Goal: Task Accomplishment & Management: Complete application form

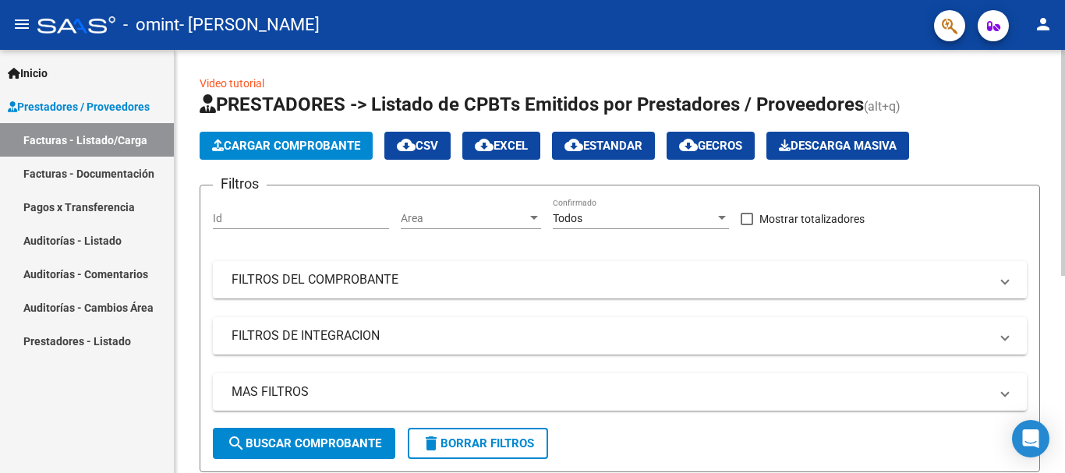
click at [271, 137] on button "Cargar Comprobante" at bounding box center [286, 146] width 173 height 28
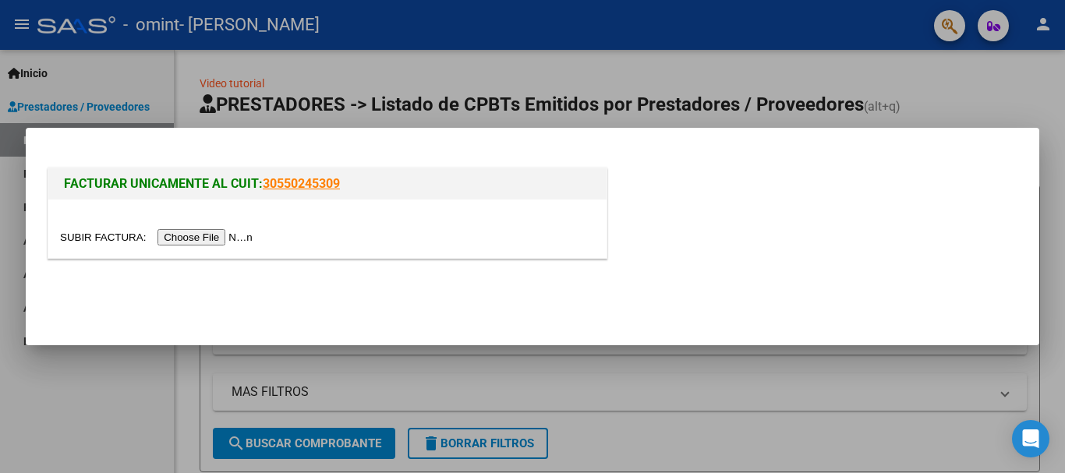
click at [218, 235] on input "file" at bounding box center [158, 237] width 197 height 16
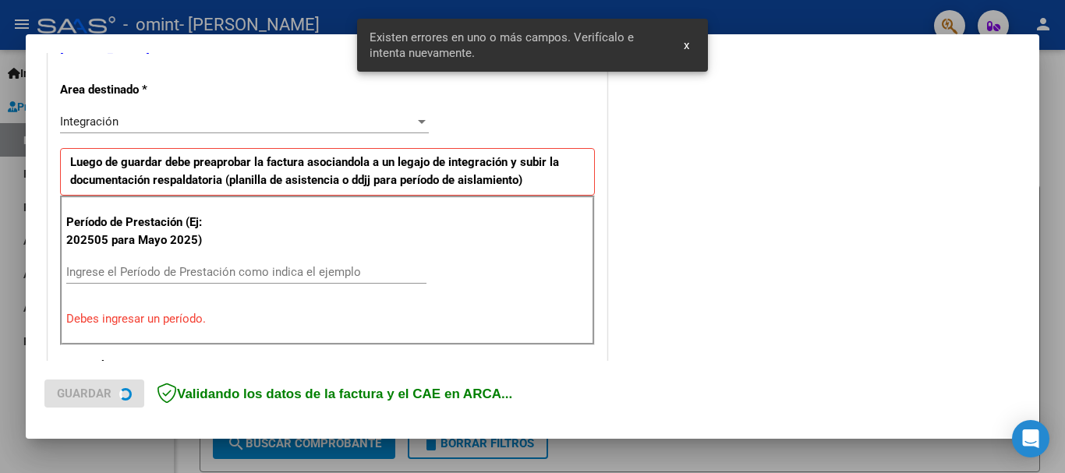
scroll to position [360, 0]
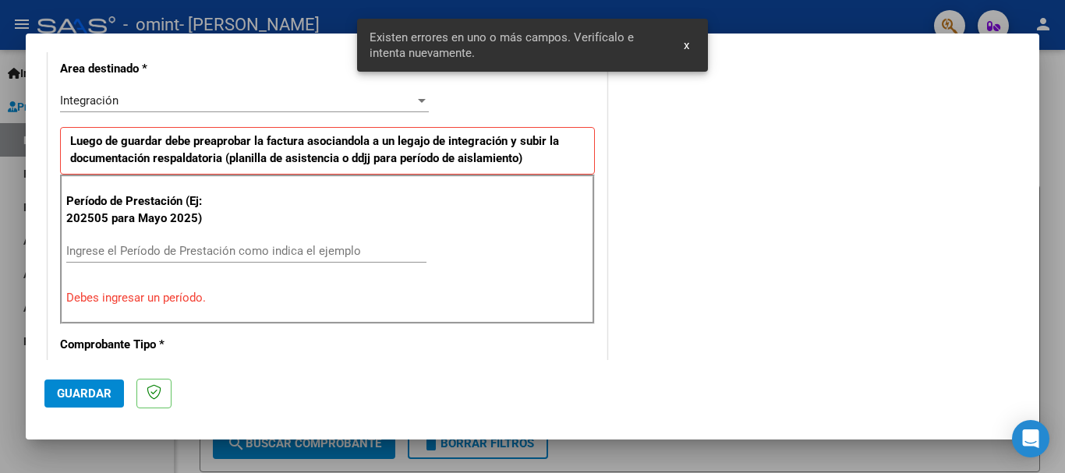
click at [191, 249] on input "Ingrese el Período de Prestación como indica el ejemplo" at bounding box center [246, 251] width 360 height 14
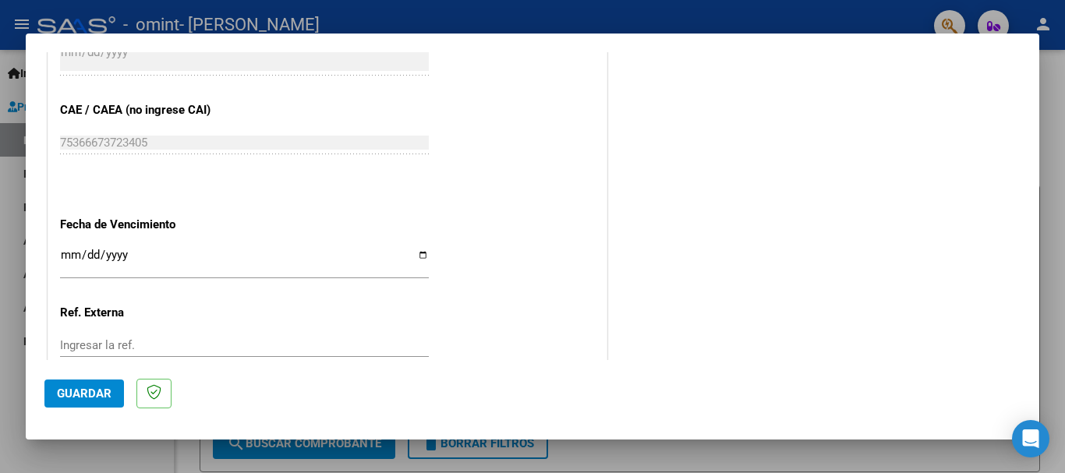
scroll to position [1064, 0]
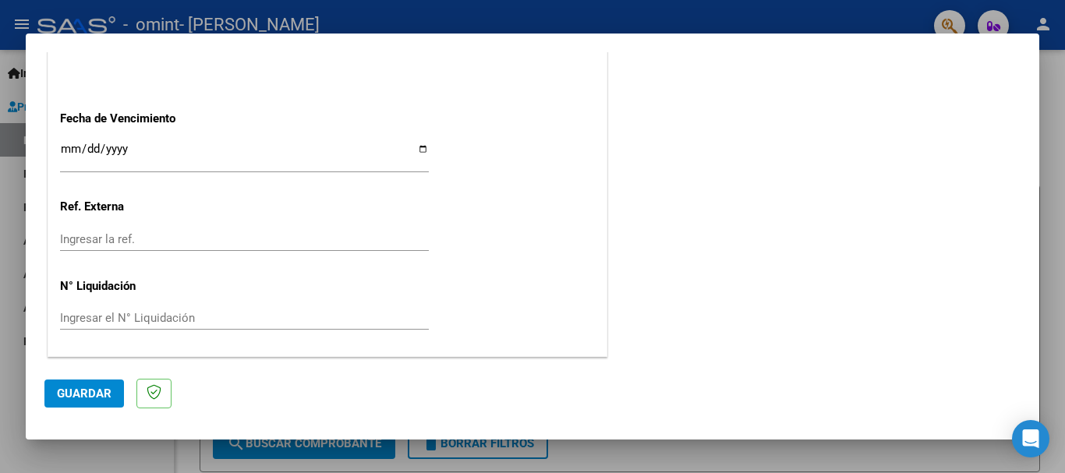
type input "202508"
click at [65, 147] on input "Ingresar la fecha" at bounding box center [244, 155] width 369 height 25
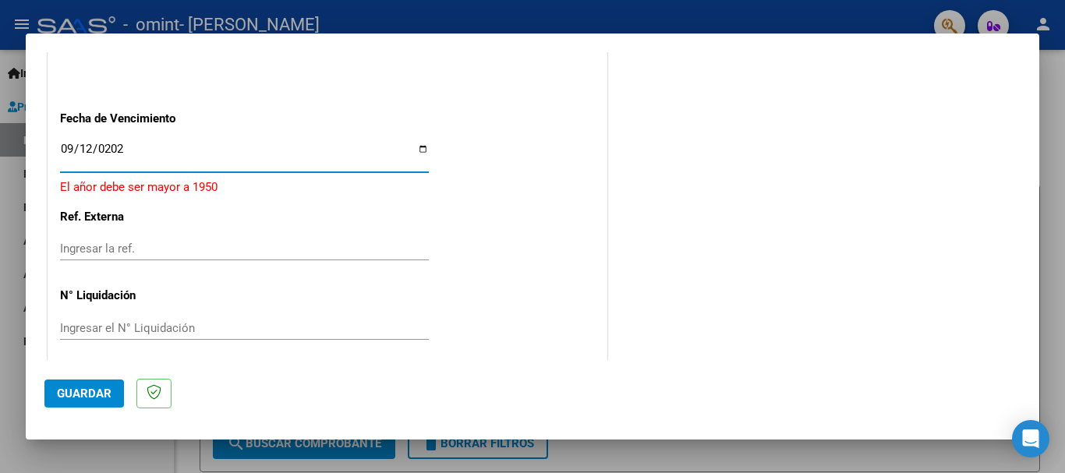
type input "[DATE]"
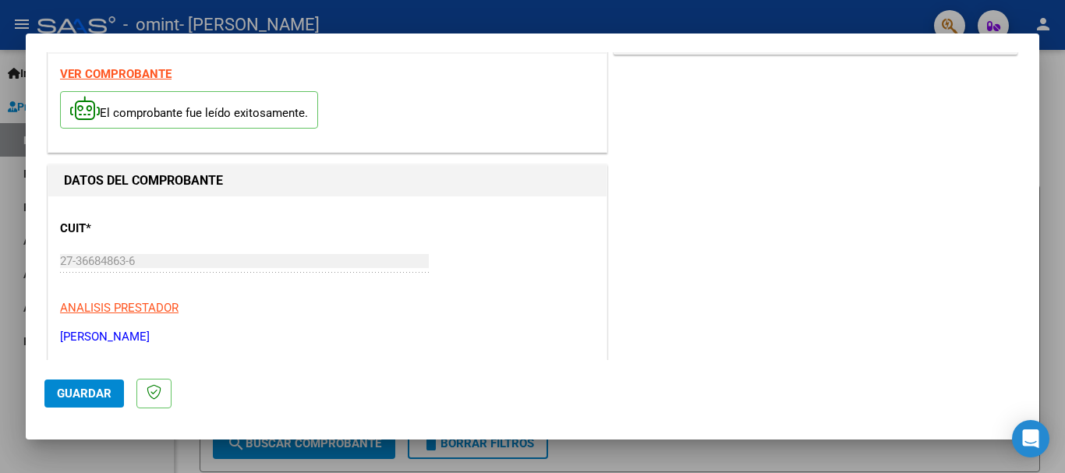
scroll to position [0, 0]
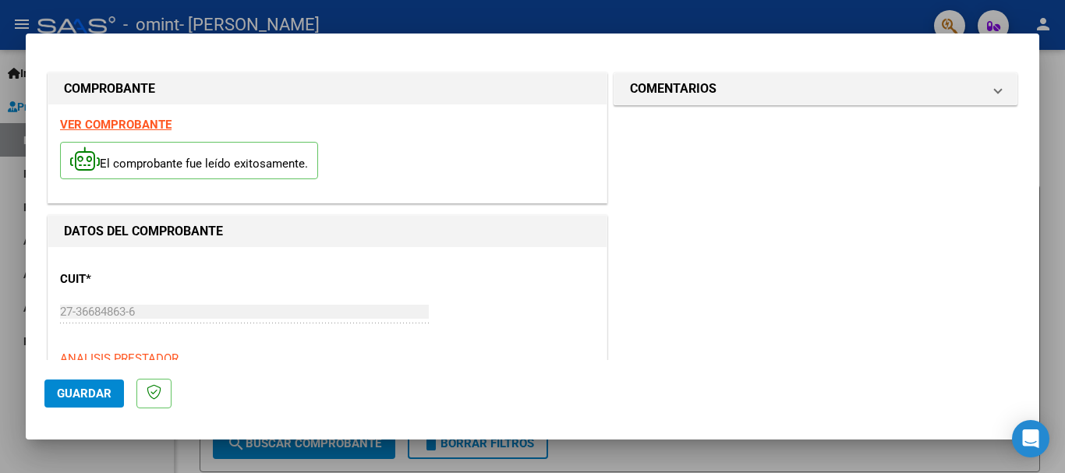
click at [100, 398] on span "Guardar" at bounding box center [84, 394] width 55 height 14
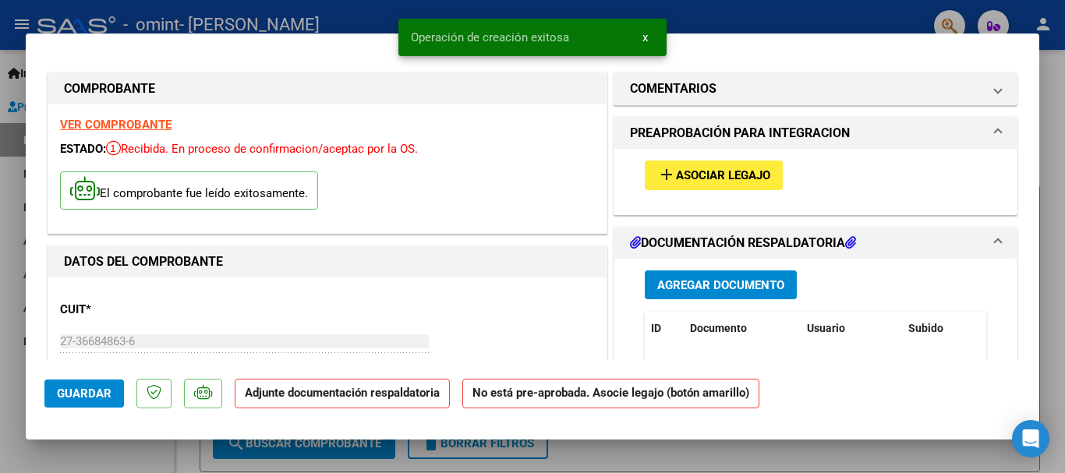
click at [684, 172] on span "Asociar Legajo" at bounding box center [723, 176] width 94 height 14
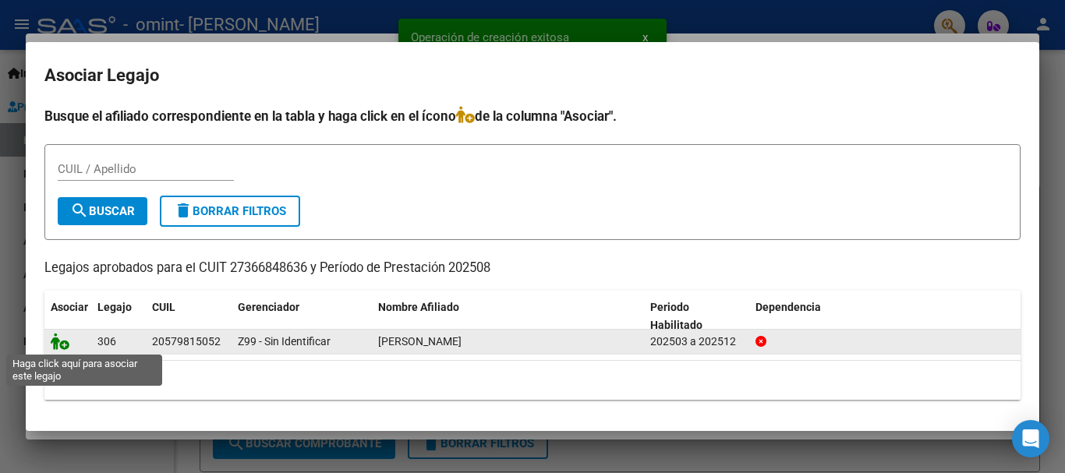
click at [58, 345] on icon at bounding box center [60, 341] width 19 height 17
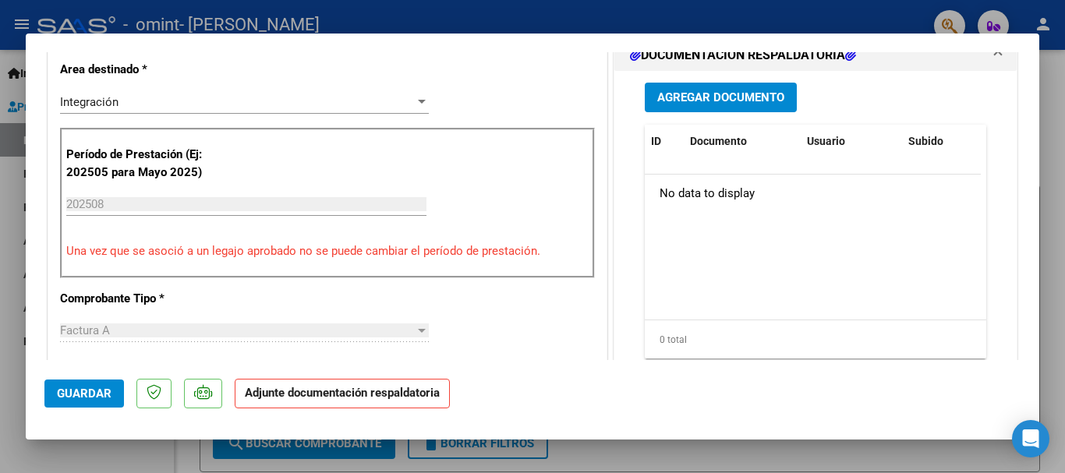
scroll to position [390, 0]
click at [723, 101] on span "Agregar Documento" at bounding box center [720, 97] width 127 height 14
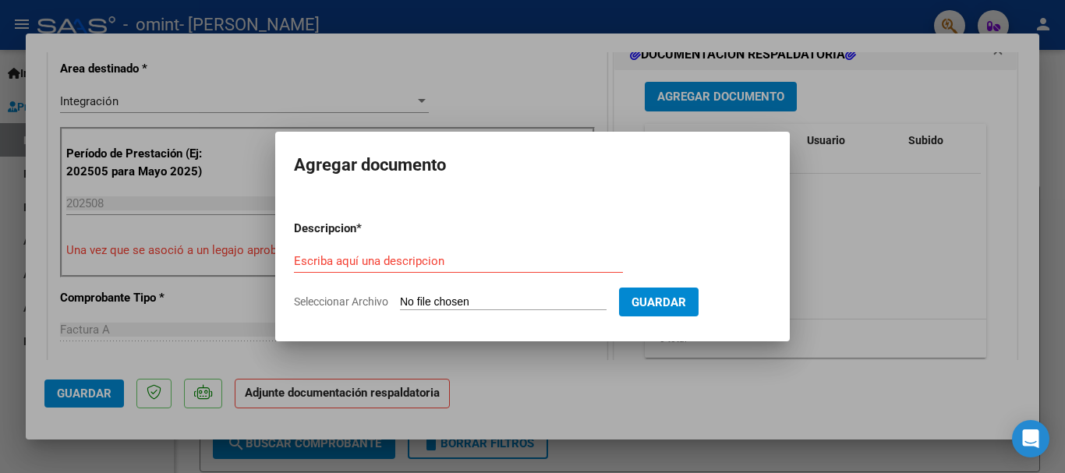
click at [340, 292] on form "Descripcion * Escriba aquí una descripcion Seleccionar Archivo Guardar" at bounding box center [532, 265] width 477 height 114
click at [339, 299] on span "Seleccionar Archivo" at bounding box center [341, 302] width 94 height 12
click at [400, 299] on input "Seleccionar Archivo" at bounding box center [503, 303] width 207 height 15
type input "C:\fakepath\WhatsApp Image [DATE] 7.34.38 PM (1).jpeg"
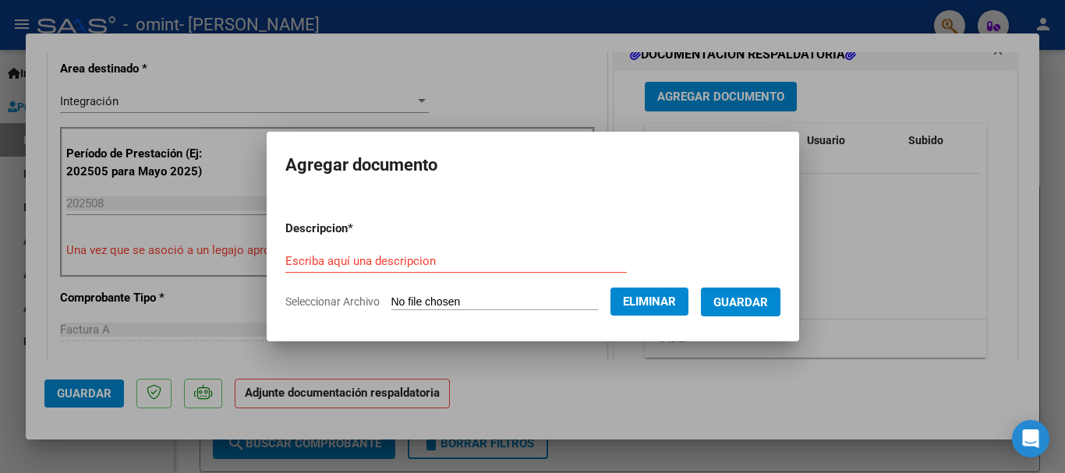
click at [310, 262] on input "Escriba aquí una descripcion" at bounding box center [456, 261] width 342 height 14
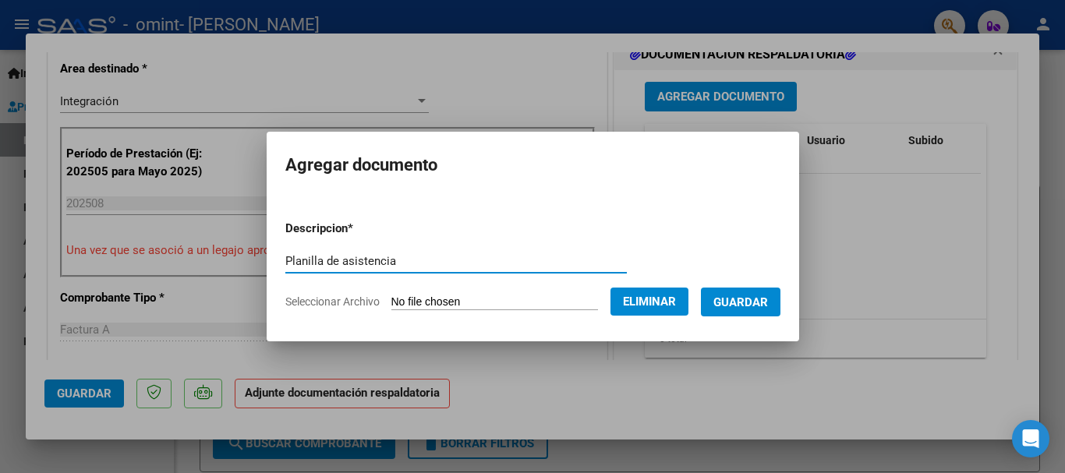
type input "Planilla de asistencia"
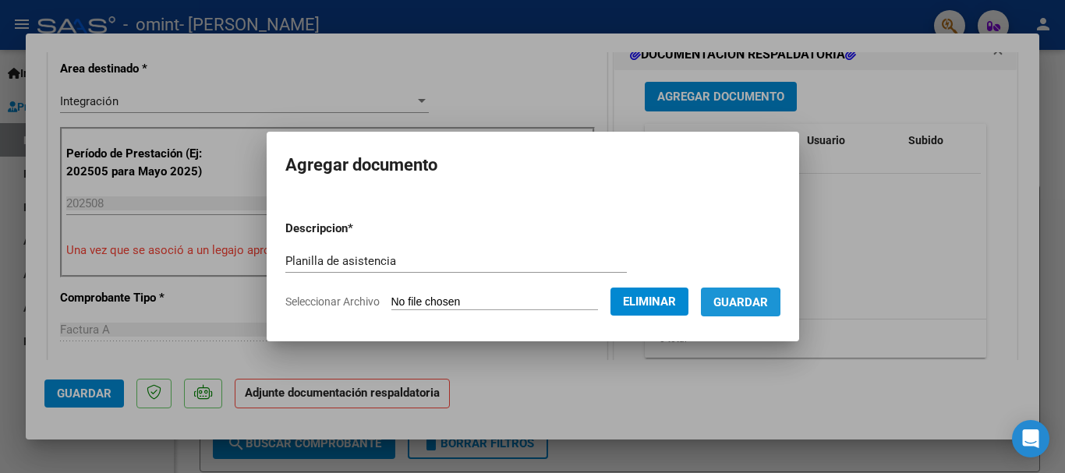
click at [726, 305] on button "Guardar" at bounding box center [741, 302] width 80 height 29
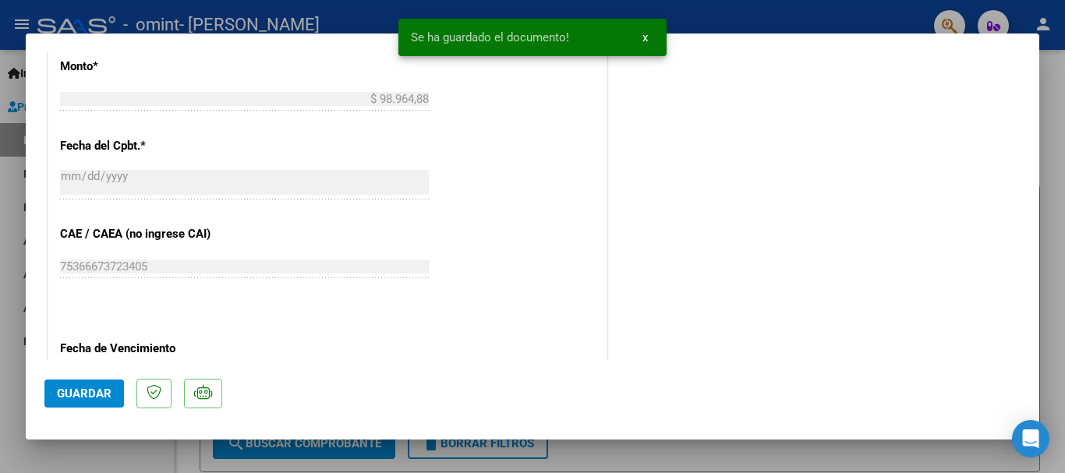
scroll to position [1088, 0]
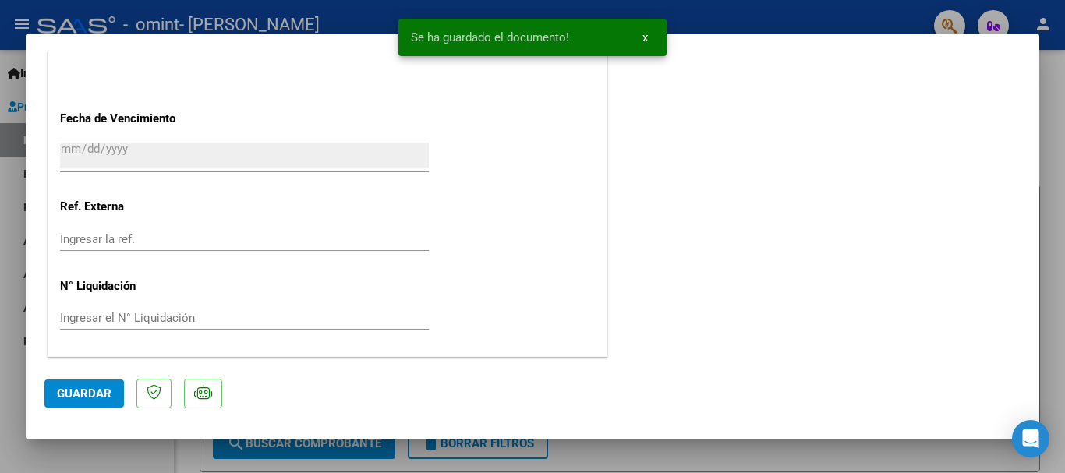
click at [76, 388] on span "Guardar" at bounding box center [84, 394] width 55 height 14
